Goal: Browse casually

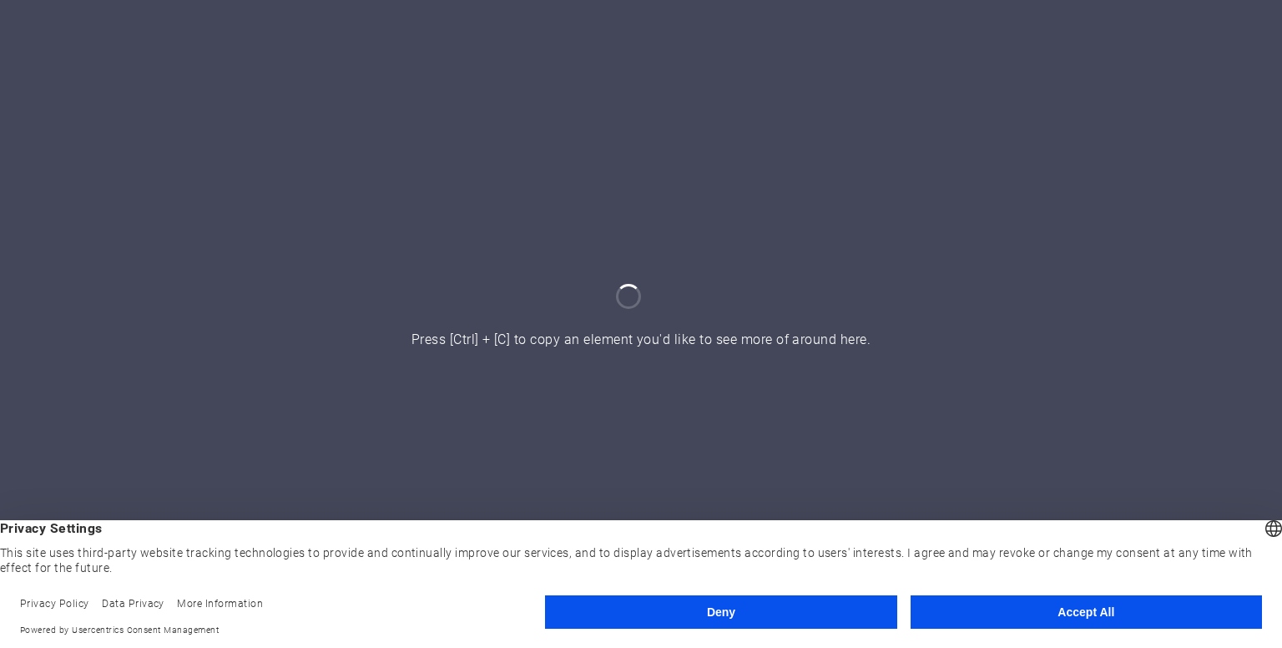
click at [1089, 609] on button "Accept All" at bounding box center [1087, 611] width 352 height 33
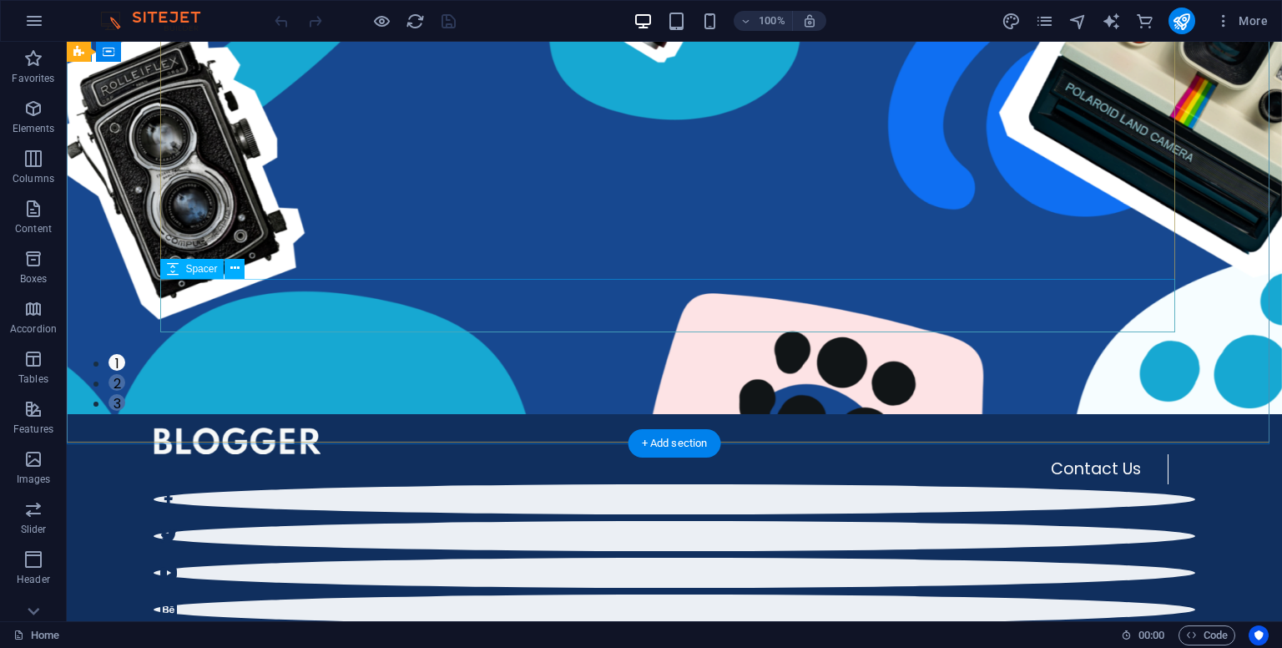
scroll to position [240, 0]
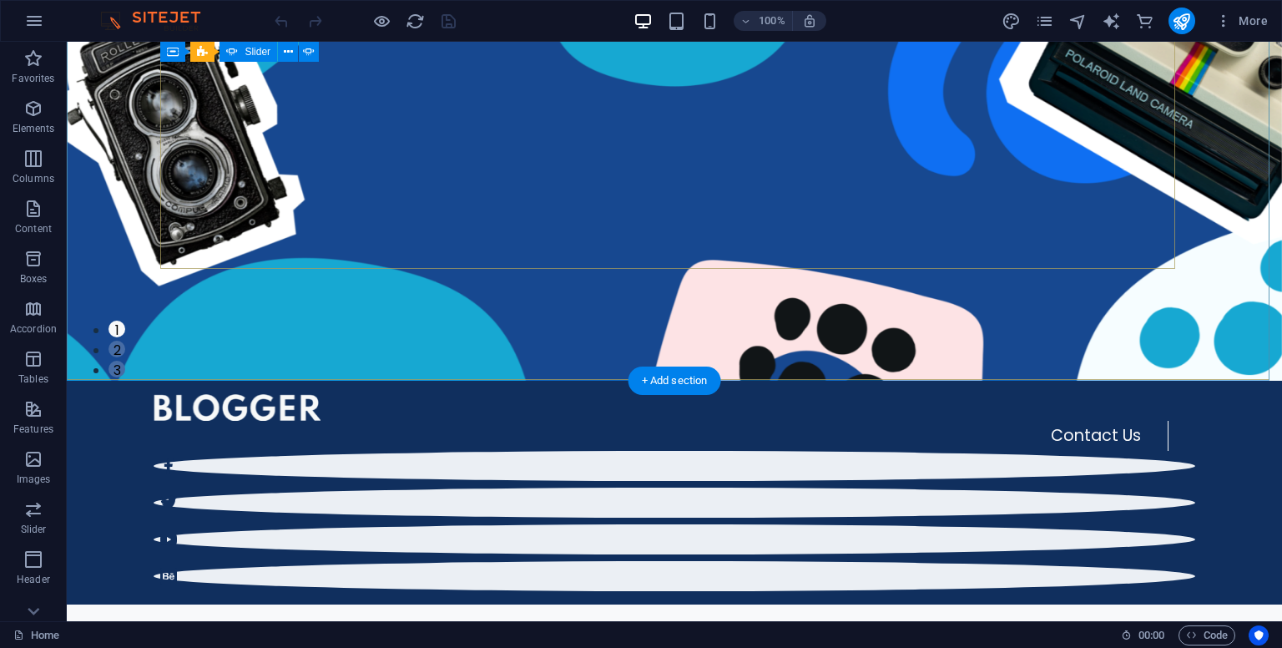
click at [125, 341] on button "2" at bounding box center [117, 349] width 17 height 17
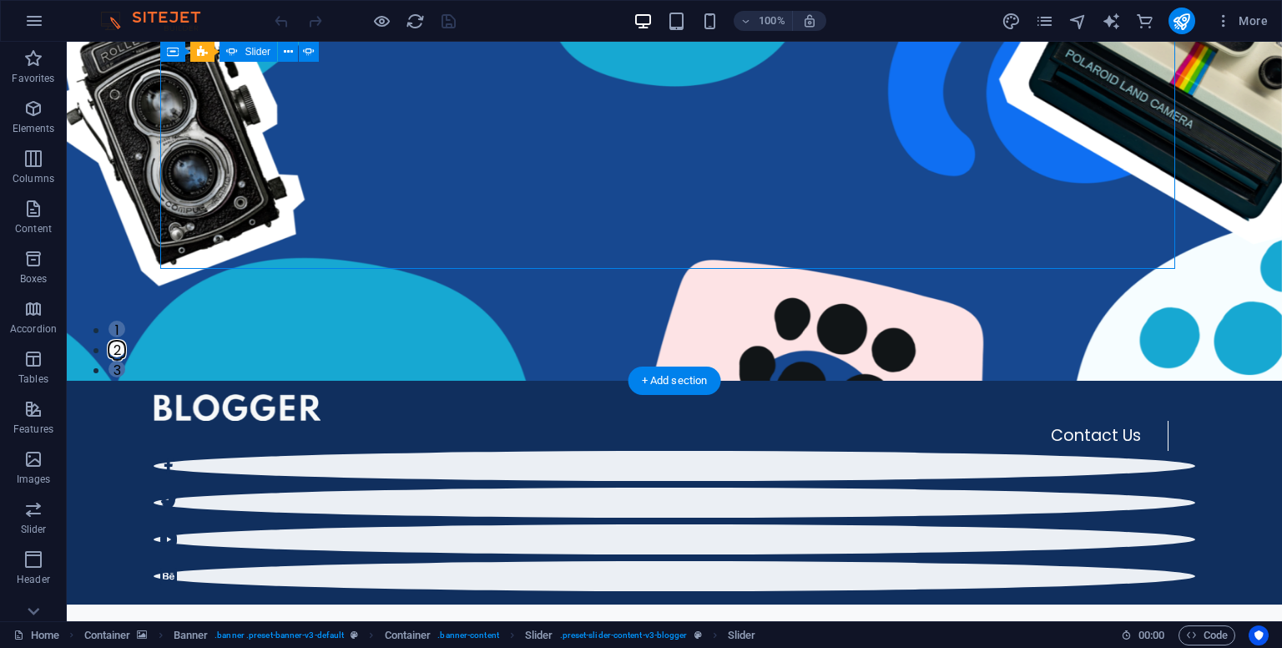
click at [125, 361] on button "3" at bounding box center [117, 369] width 17 height 17
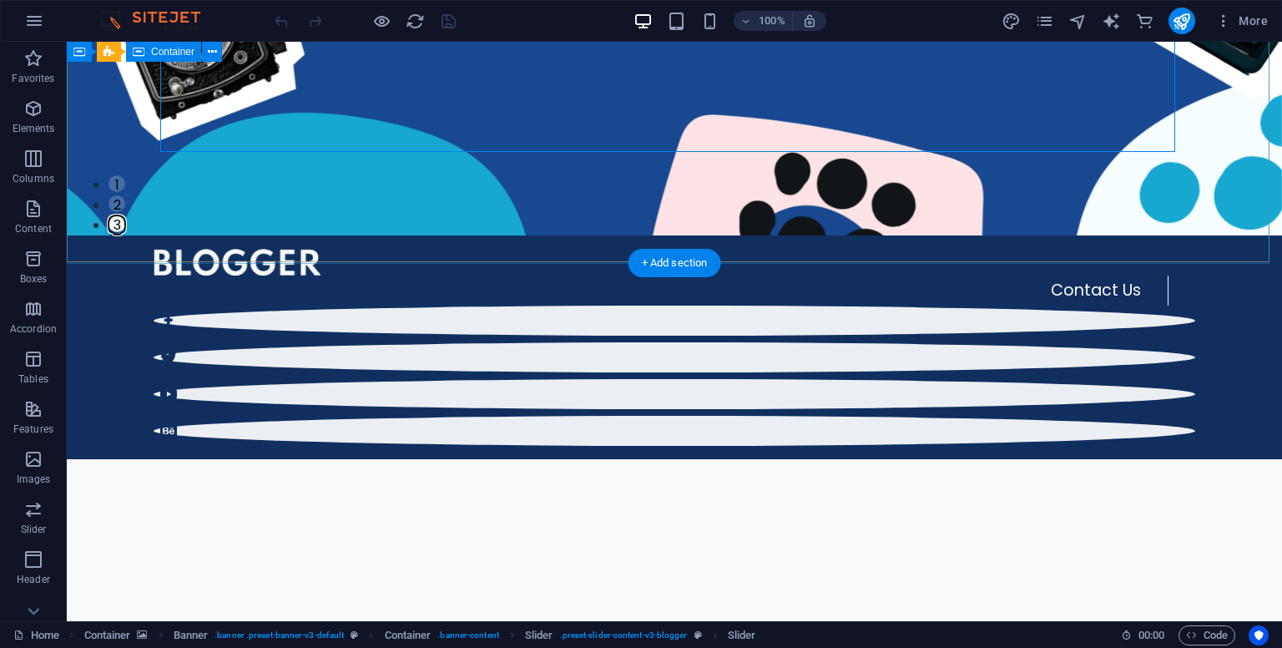
scroll to position [387, 0]
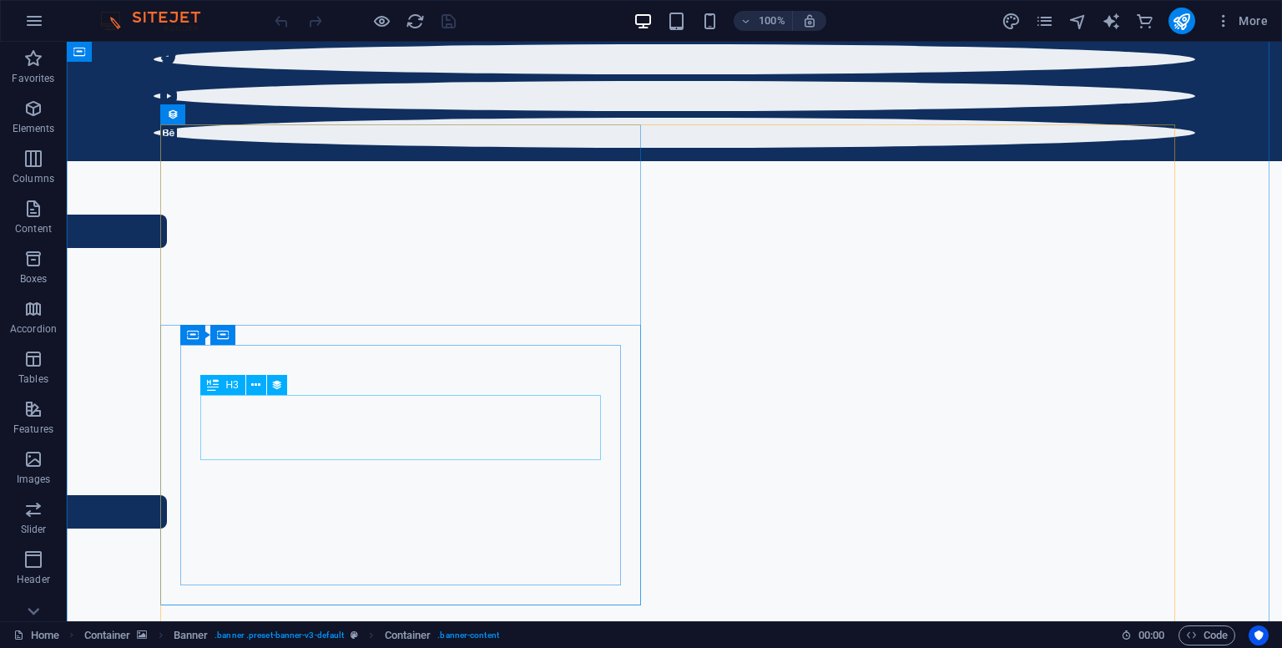
scroll to position [685, 0]
